Goal: Check status: Check status

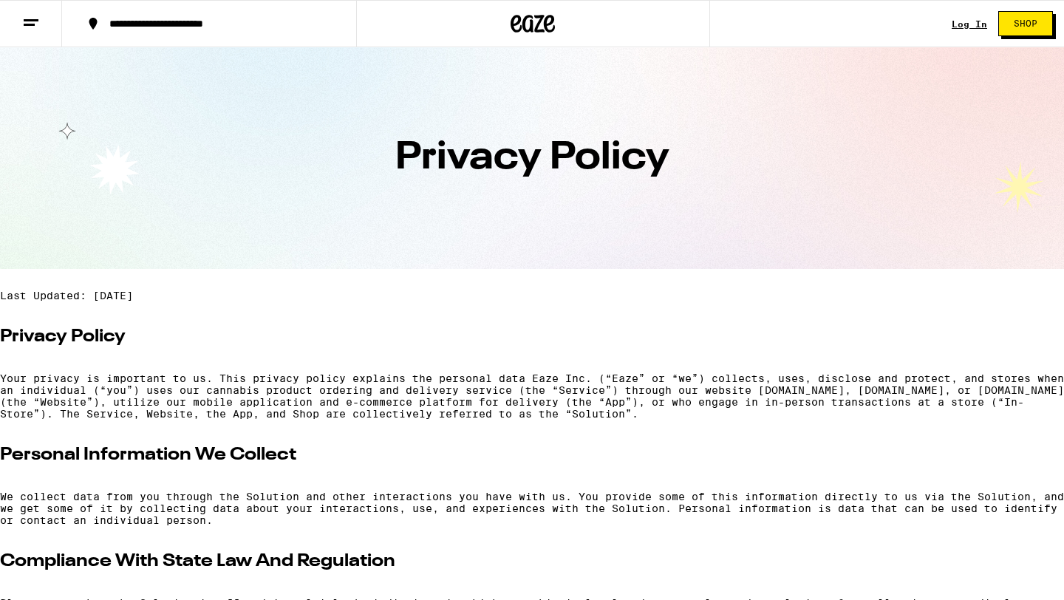
click at [980, 25] on link "Log In" at bounding box center [969, 24] width 35 height 10
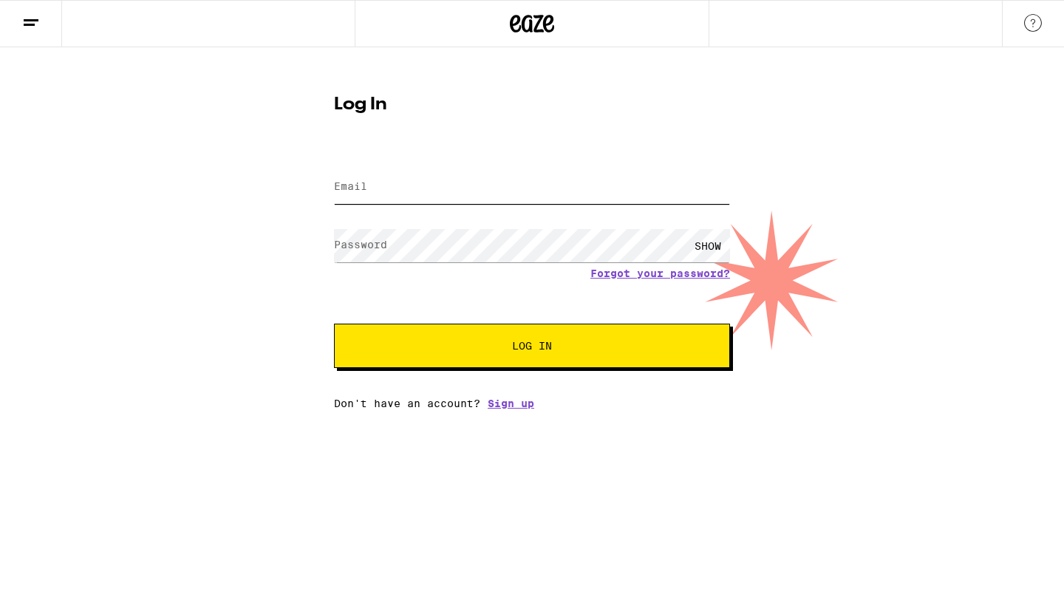
click at [405, 188] on input "Email" at bounding box center [532, 187] width 396 height 33
type input "[EMAIL_ADDRESS][DOMAIN_NAME]"
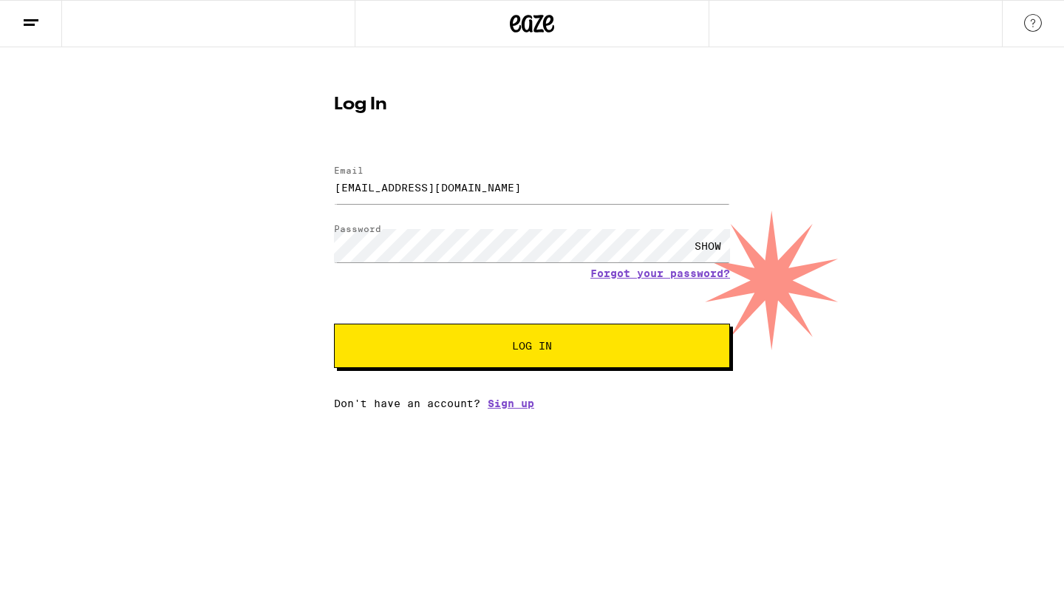
click at [516, 344] on span "Log In" at bounding box center [532, 346] width 40 height 10
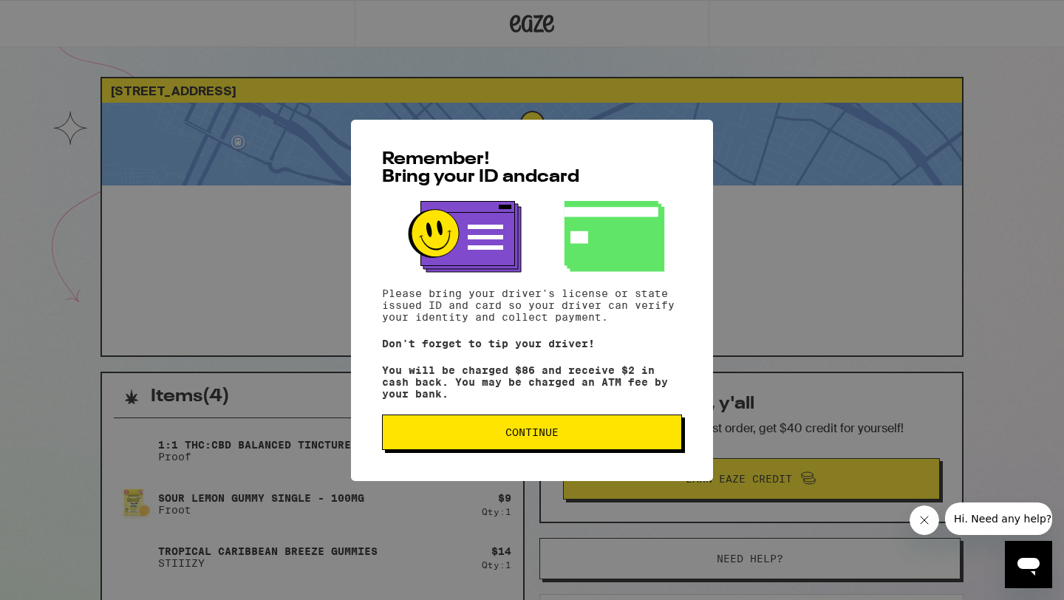
click at [544, 435] on span "Continue" at bounding box center [531, 432] width 53 height 10
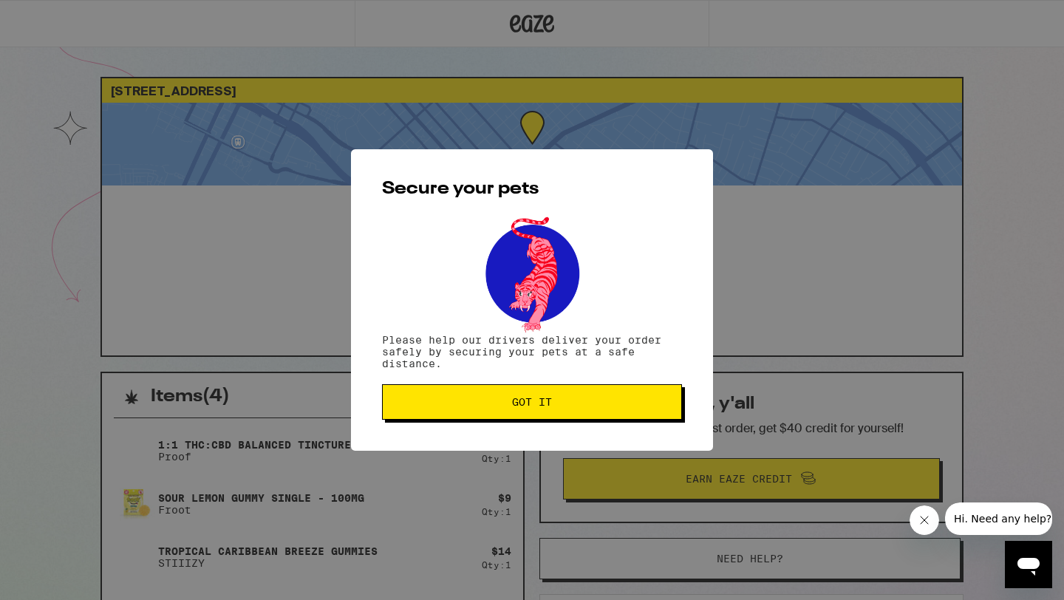
click at [534, 412] on button "Got it" at bounding box center [532, 401] width 300 height 35
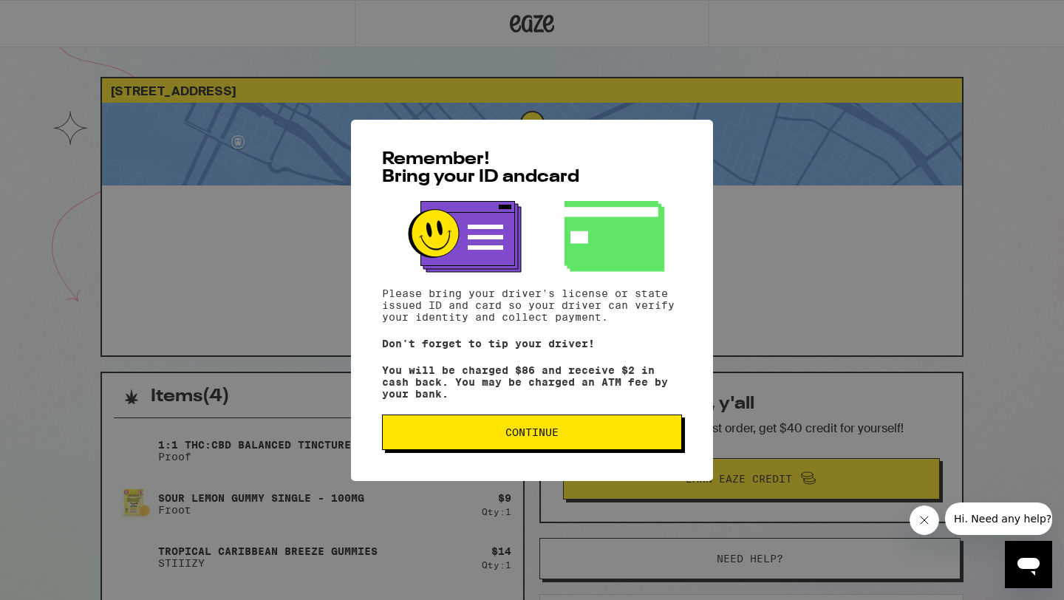
click at [499, 426] on button "Continue" at bounding box center [532, 431] width 300 height 35
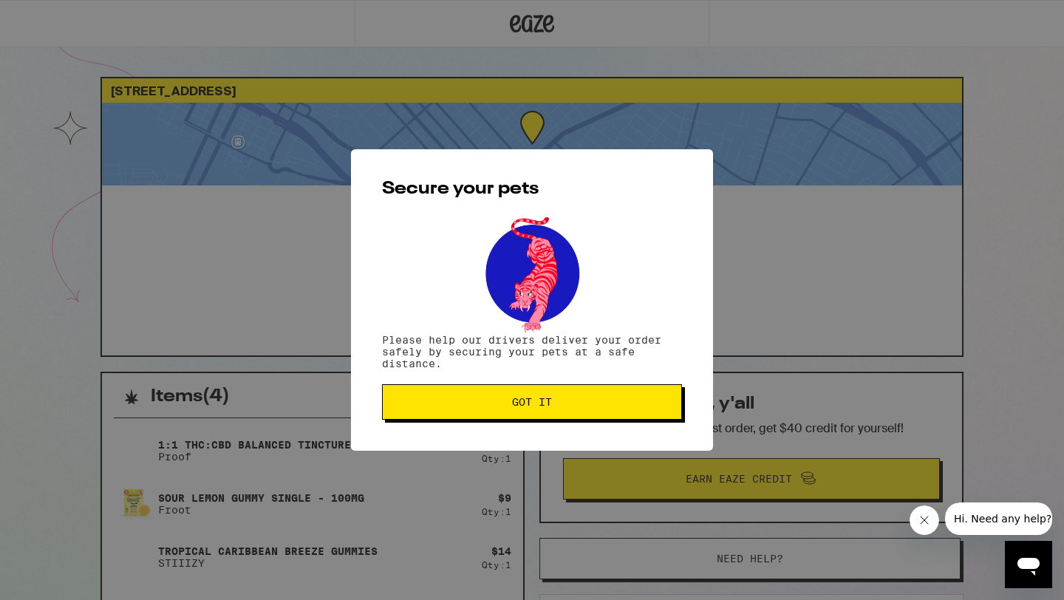
click at [510, 407] on span "Got it" at bounding box center [532, 402] width 275 height 10
